Goal: Transaction & Acquisition: Purchase product/service

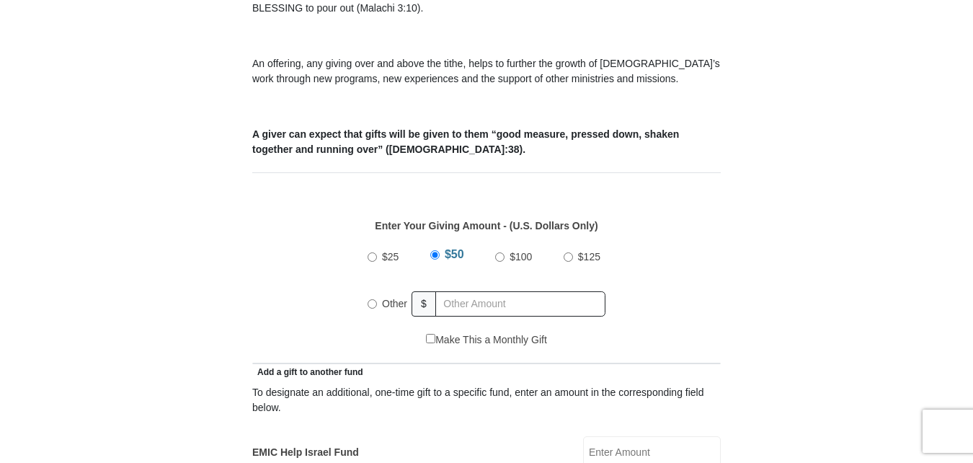
scroll to position [505, 0]
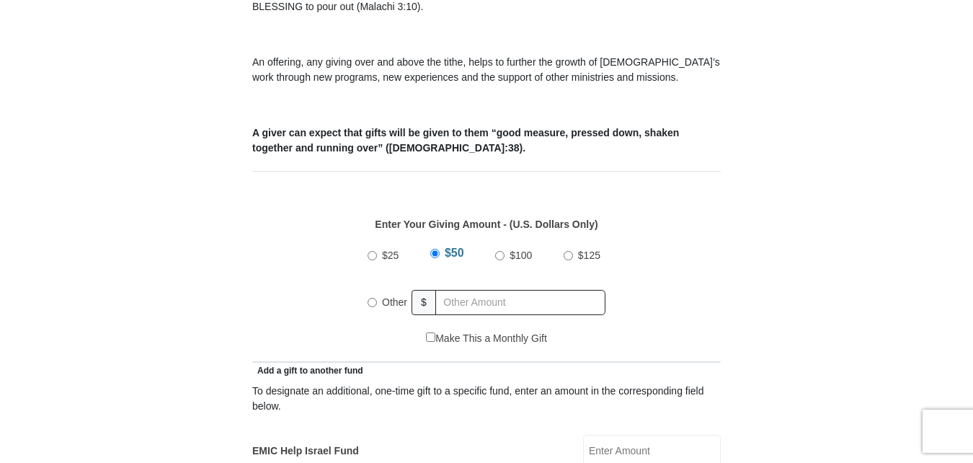
click at [371, 251] on input "$25" at bounding box center [372, 255] width 9 height 9
radio input "true"
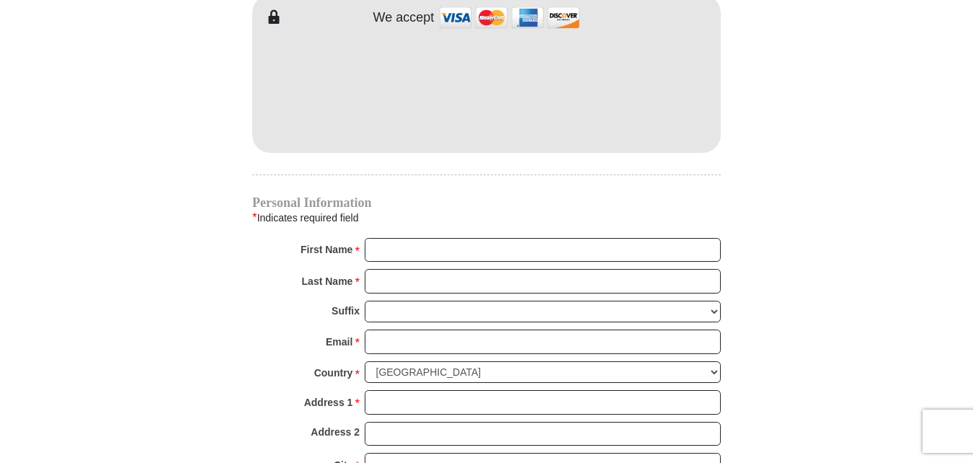
scroll to position [1370, 0]
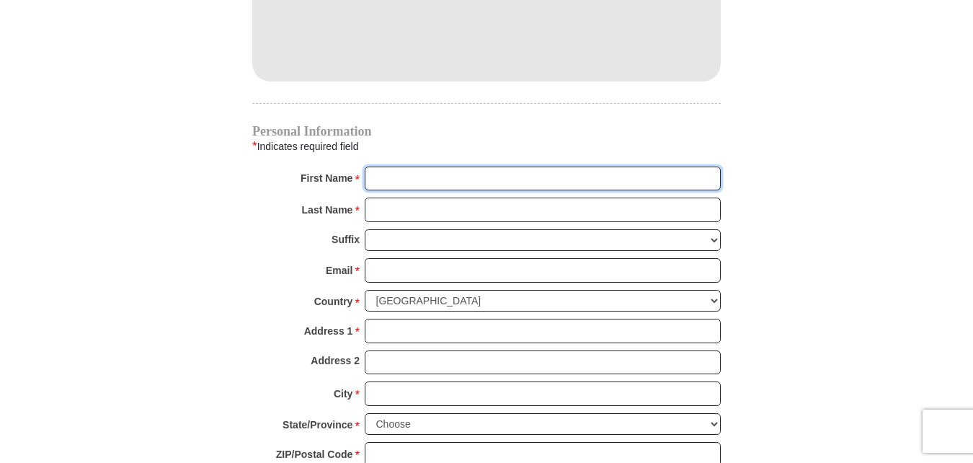
click at [395, 167] on input "First Name *" at bounding box center [543, 179] width 356 height 25
type input "Jose M & Angelita V"
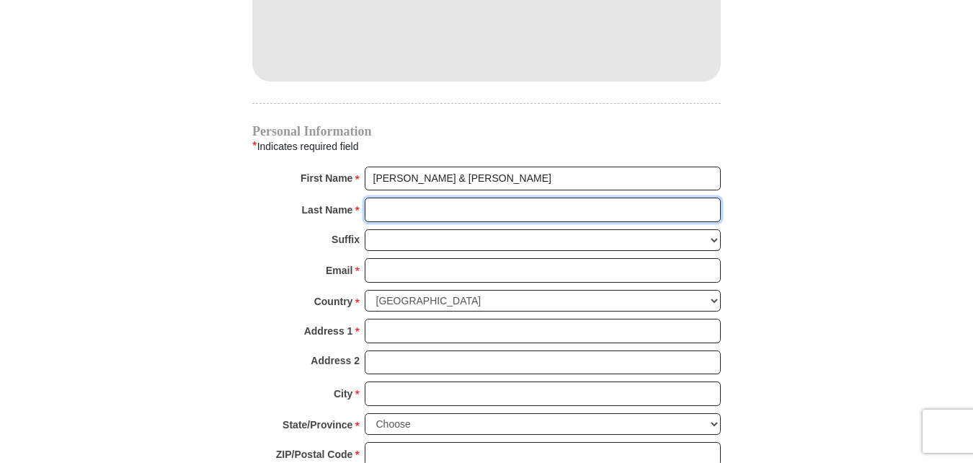
type input "Lopez"
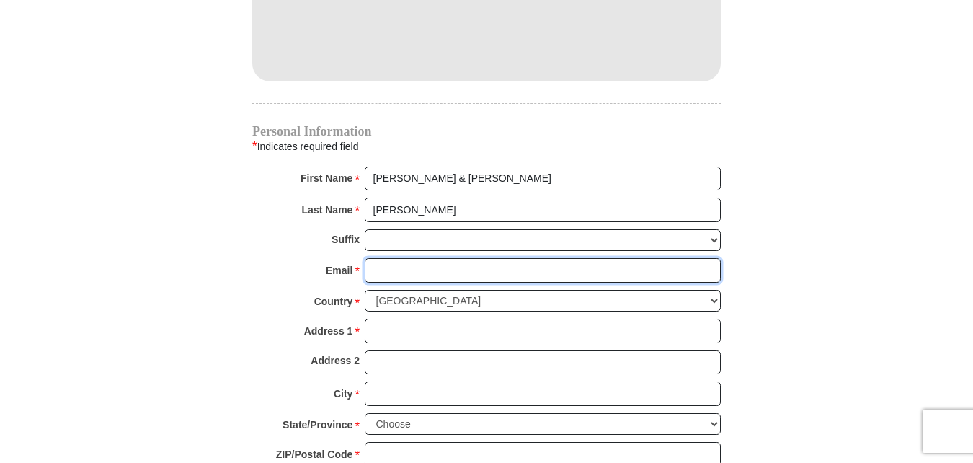
type input "jajmlopez@yahoo.com"
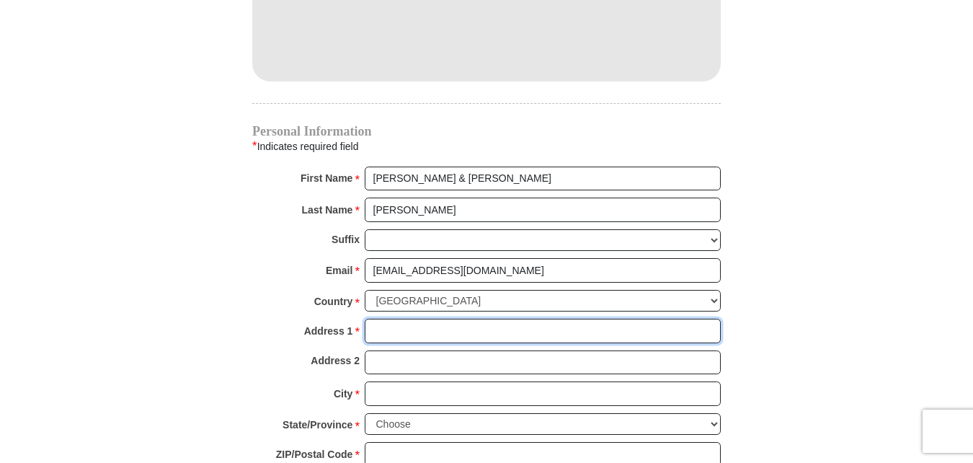
type input "PO Box 1241"
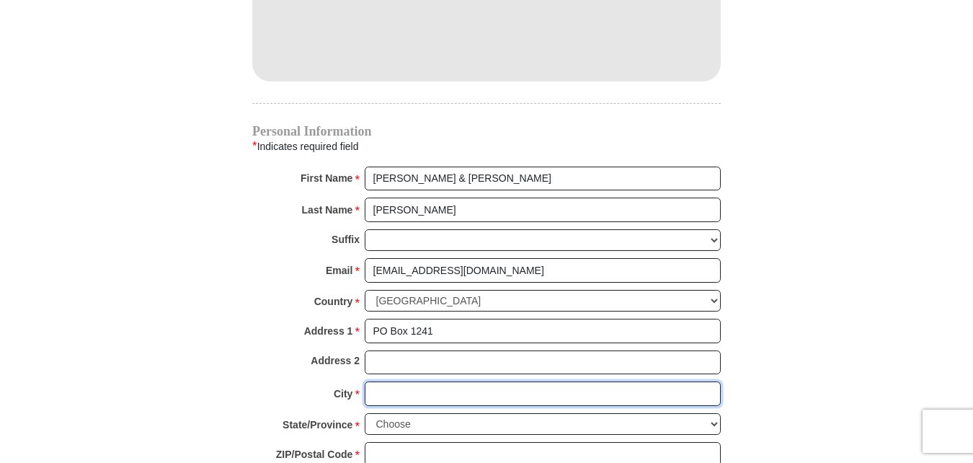
type input "Premont"
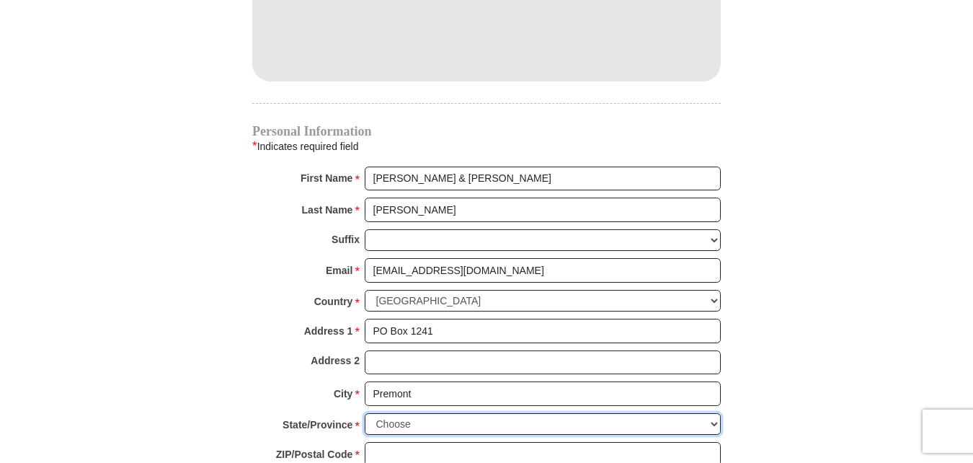
select select "TX"
type input "78375"
type input "3617748175"
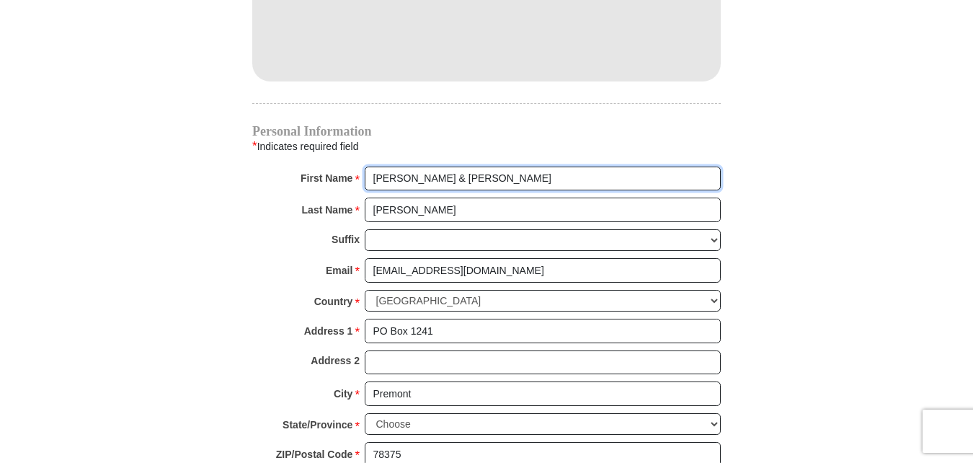
radio input "true"
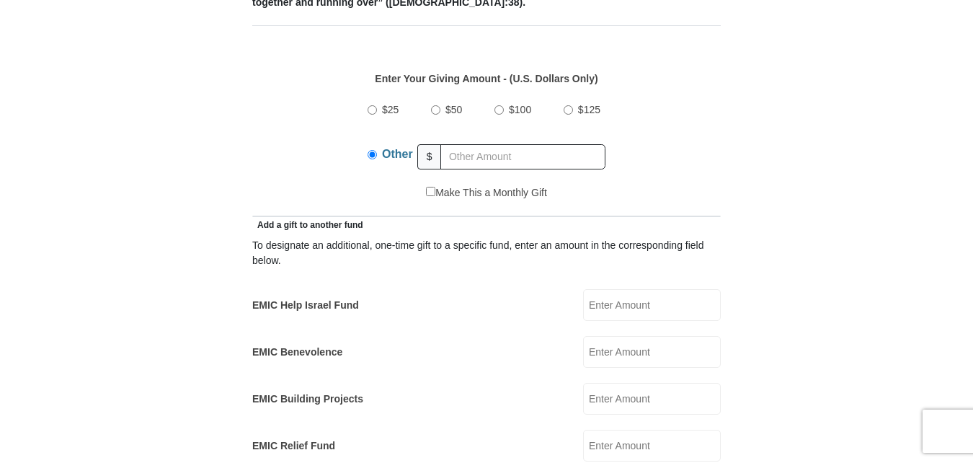
scroll to position [649, 0]
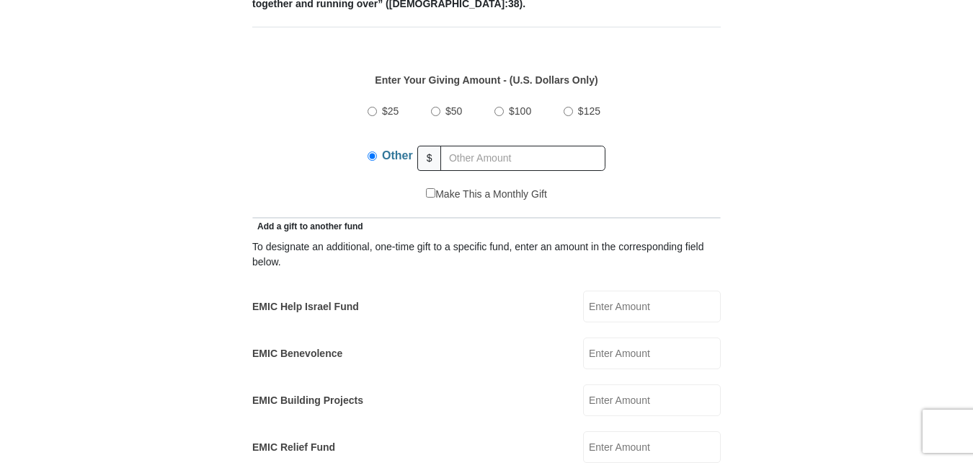
click at [371, 107] on input "$25" at bounding box center [372, 111] width 9 height 9
radio input "true"
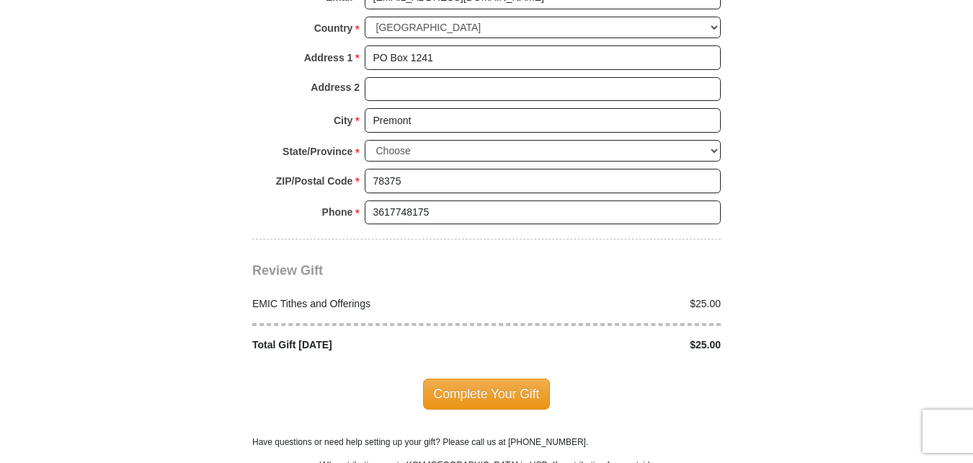
scroll to position [1730, 0]
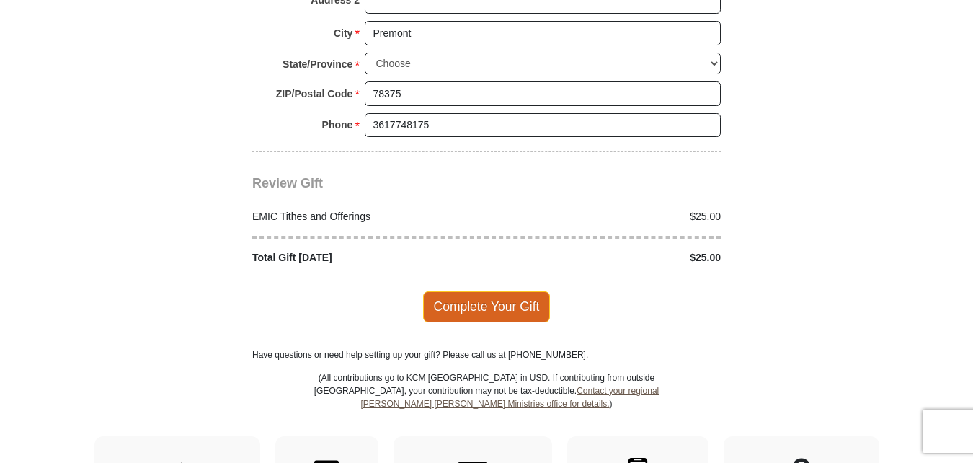
click at [486, 293] on span "Complete Your Gift" at bounding box center [487, 306] width 128 height 30
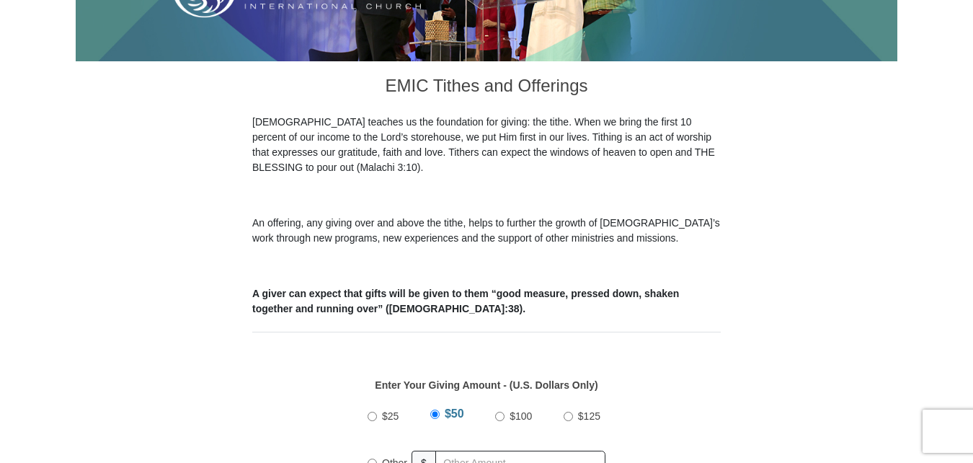
scroll to position [433, 0]
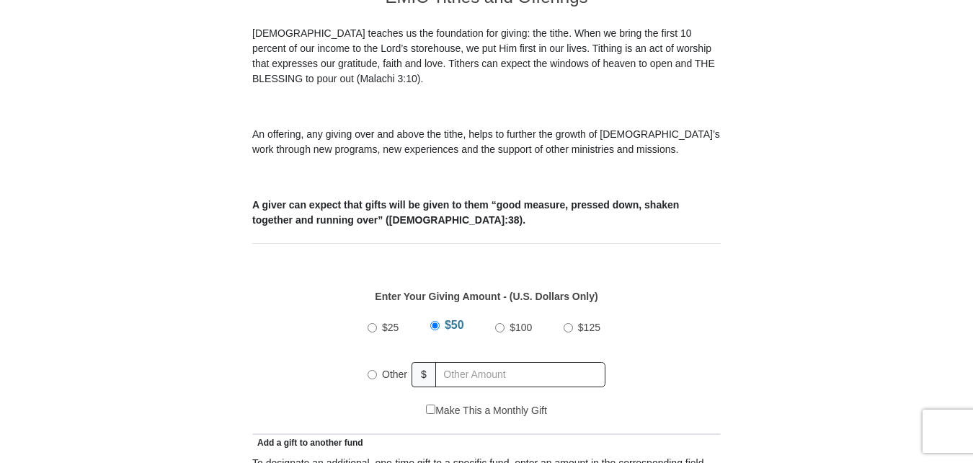
click at [372, 323] on input "$25" at bounding box center [372, 327] width 9 height 9
radio input "true"
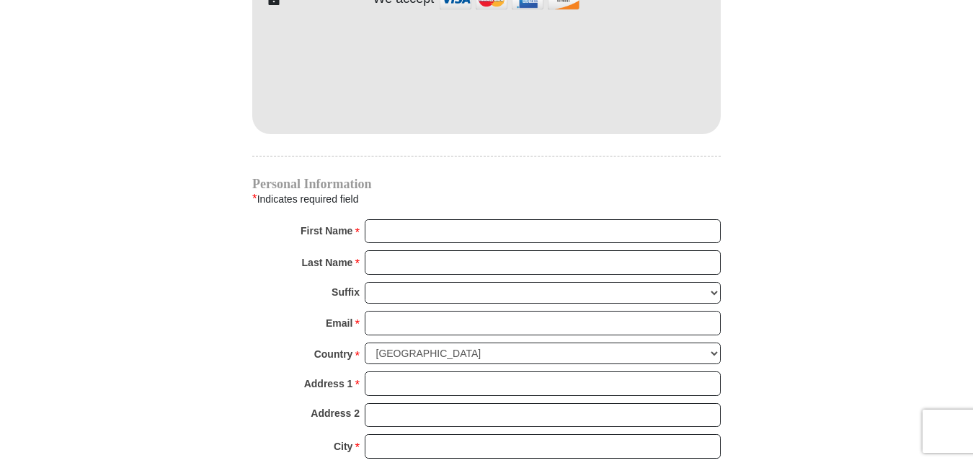
scroll to position [1370, 0]
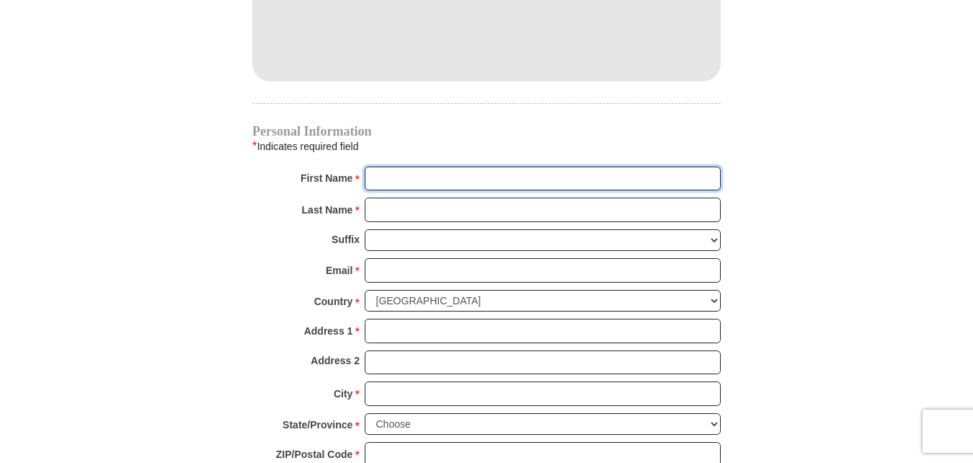
click at [393, 167] on input "First Name *" at bounding box center [543, 179] width 356 height 25
type input "Jose M & Angelita V"
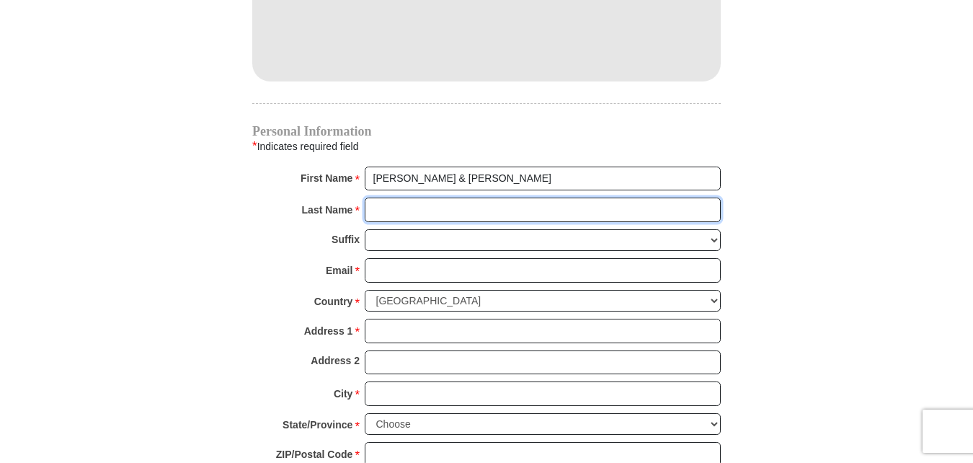
type input "Lopez"
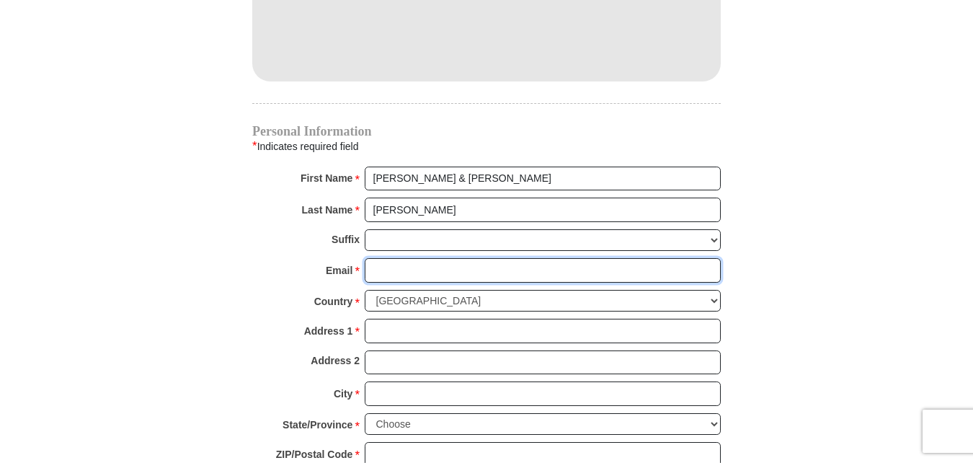
type input "jajmlopez@yahoo.com"
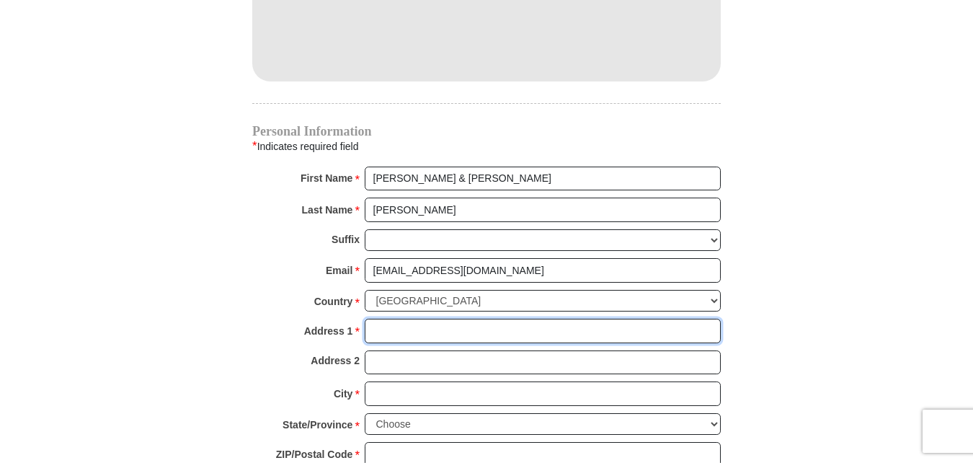
type input "PO Box 1241"
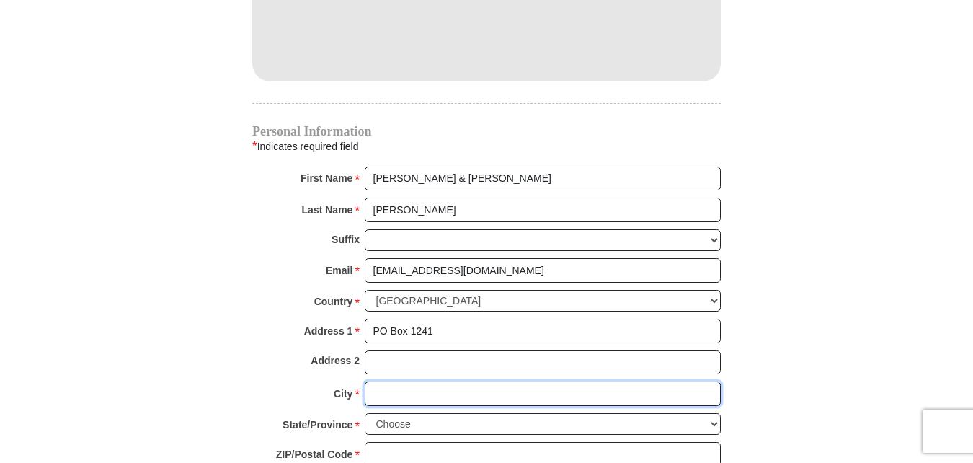
type input "Premont"
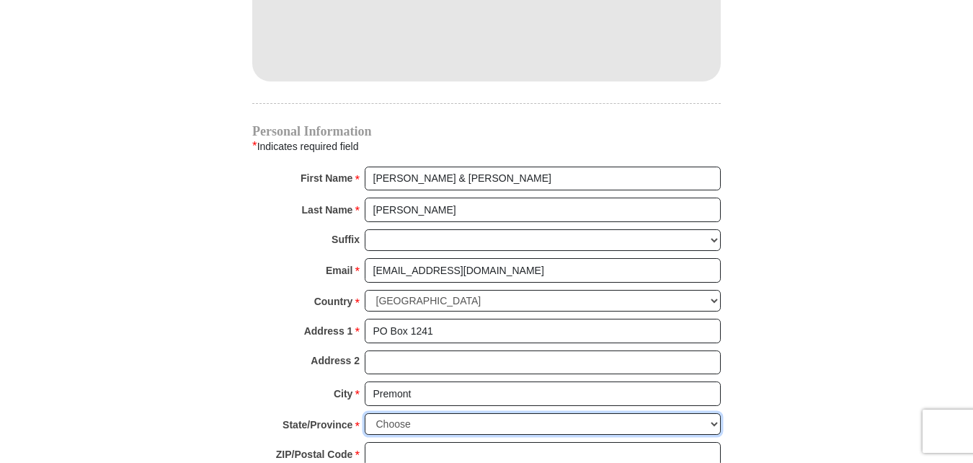
select select "TX"
type input "78375"
type input "3617748175"
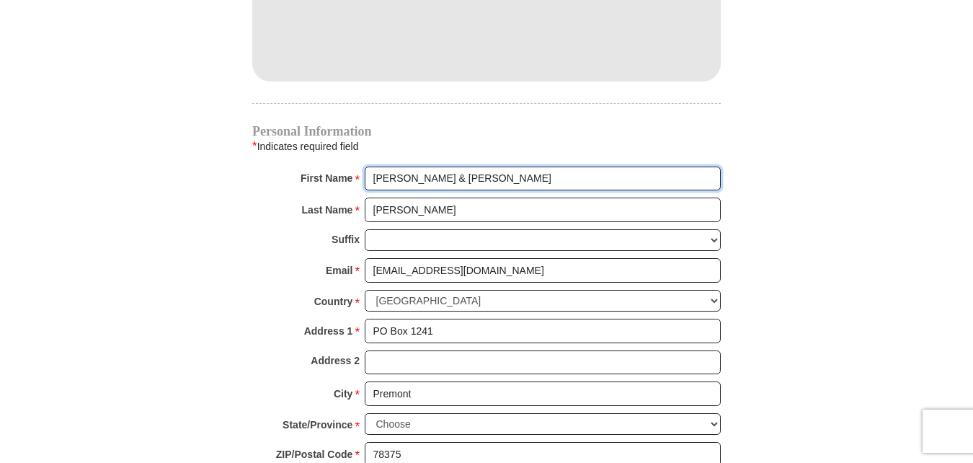
radio input "true"
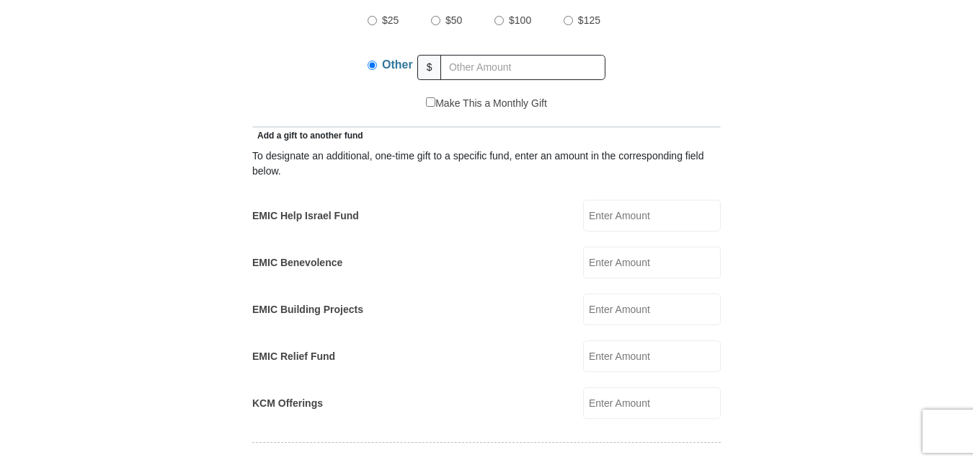
scroll to position [649, 0]
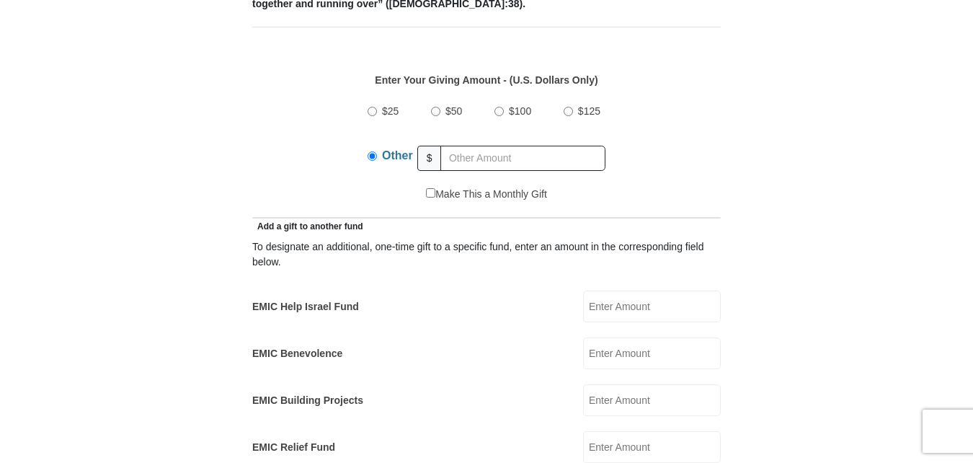
click at [373, 107] on input "$25" at bounding box center [372, 111] width 9 height 9
radio input "true"
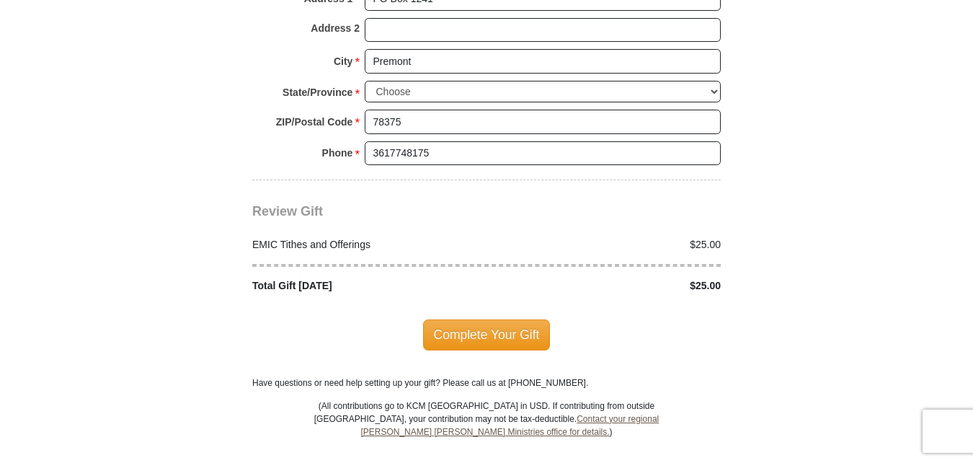
scroll to position [1730, 0]
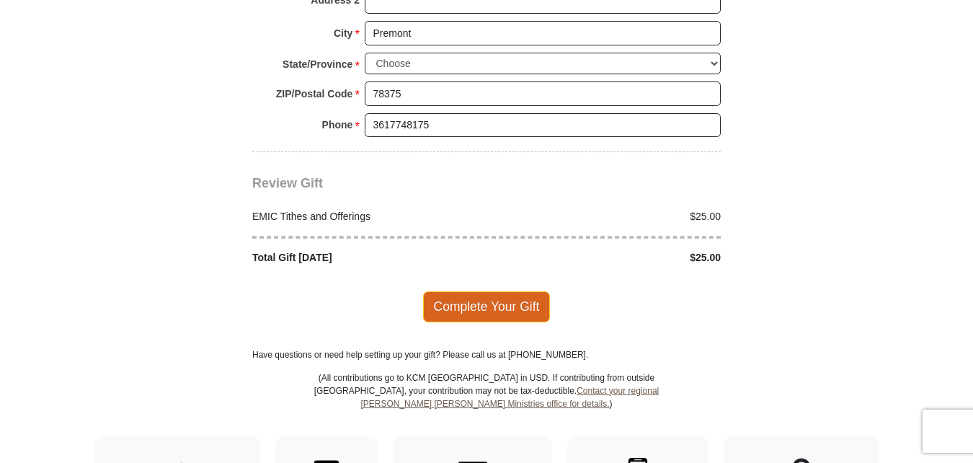
click at [508, 291] on span "Complete Your Gift" at bounding box center [487, 306] width 128 height 30
